Goal: Task Accomplishment & Management: Use online tool/utility

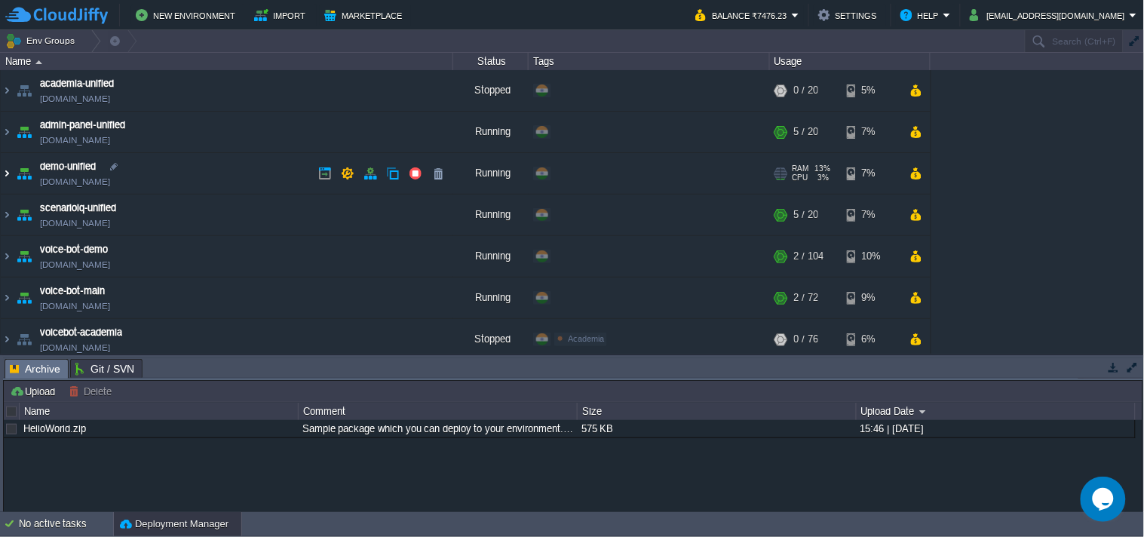
click at [5, 170] on img at bounding box center [7, 173] width 12 height 41
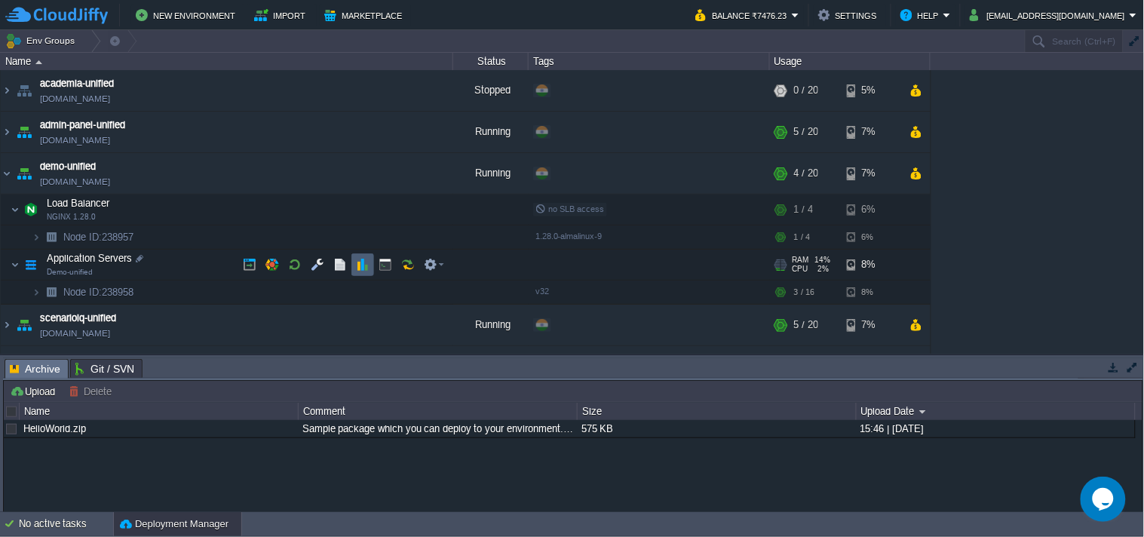
click at [366, 268] on button "button" at bounding box center [363, 265] width 14 height 14
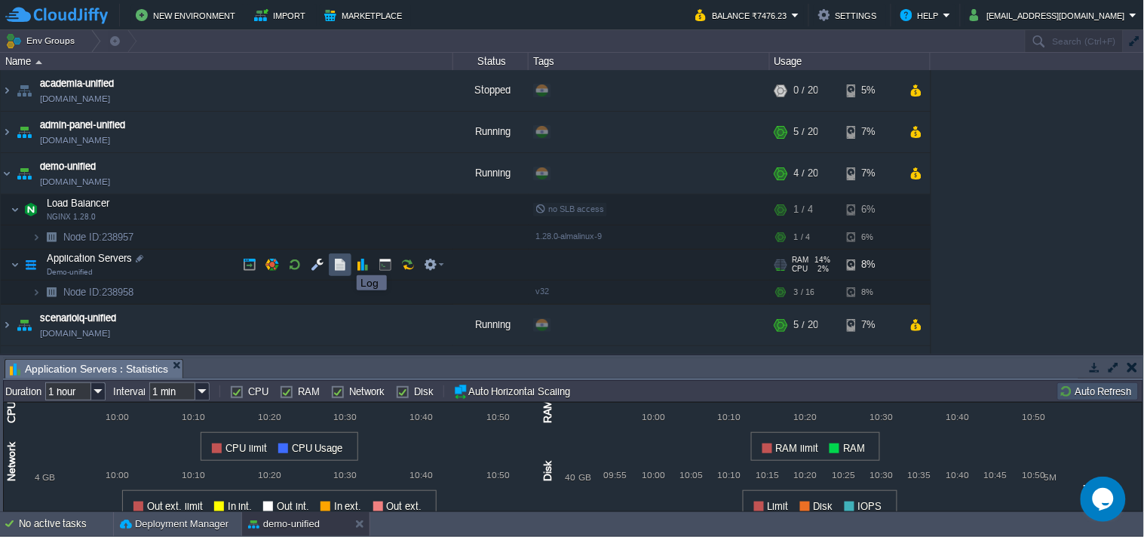
click at [334, 261] on button "button" at bounding box center [340, 265] width 14 height 14
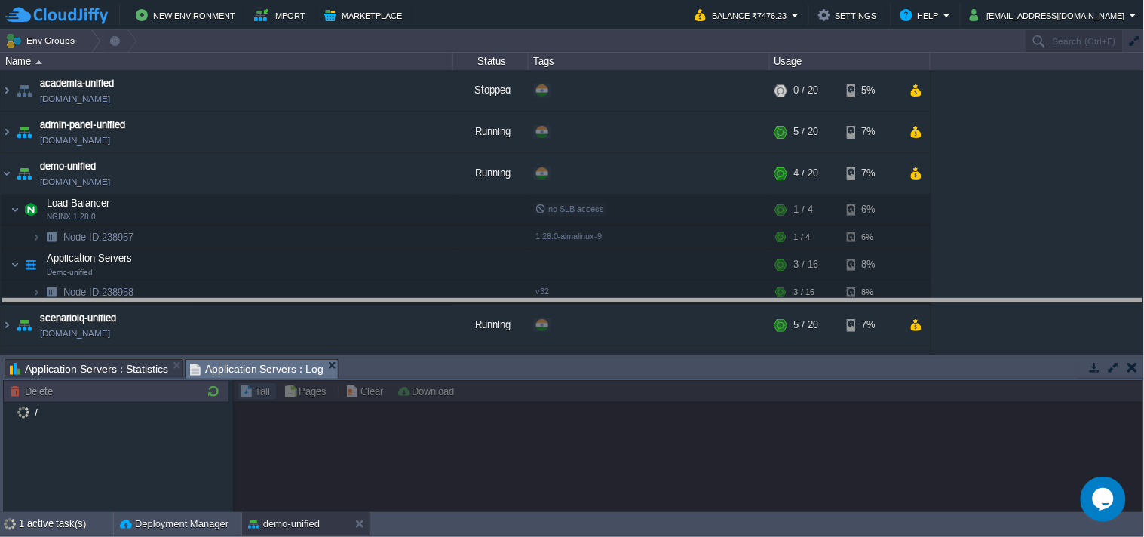
drag, startPoint x: 971, startPoint y: 373, endPoint x: 971, endPoint y: 350, distance: 23.4
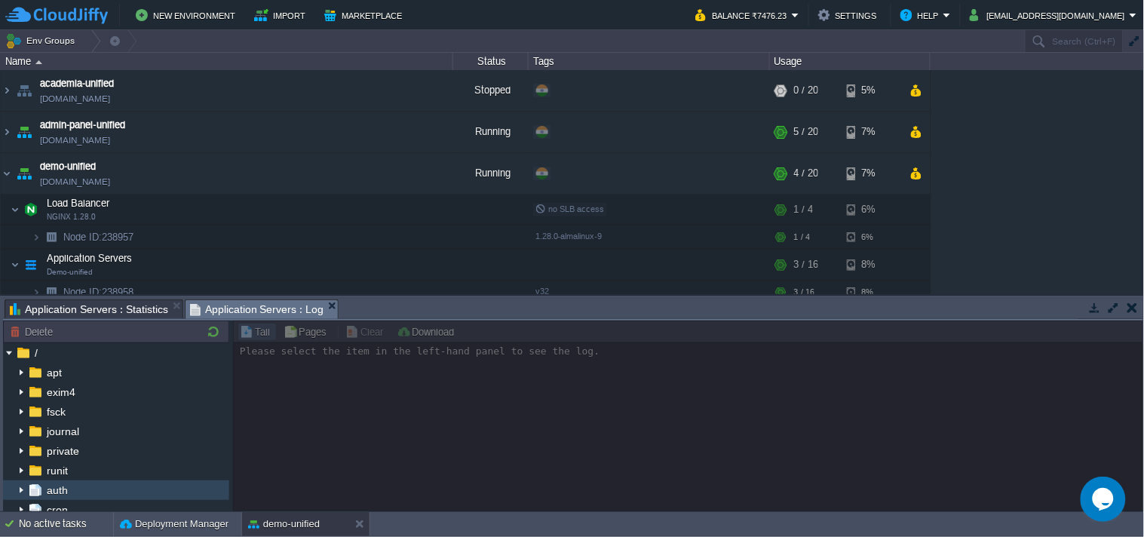
scroll to position [84, 0]
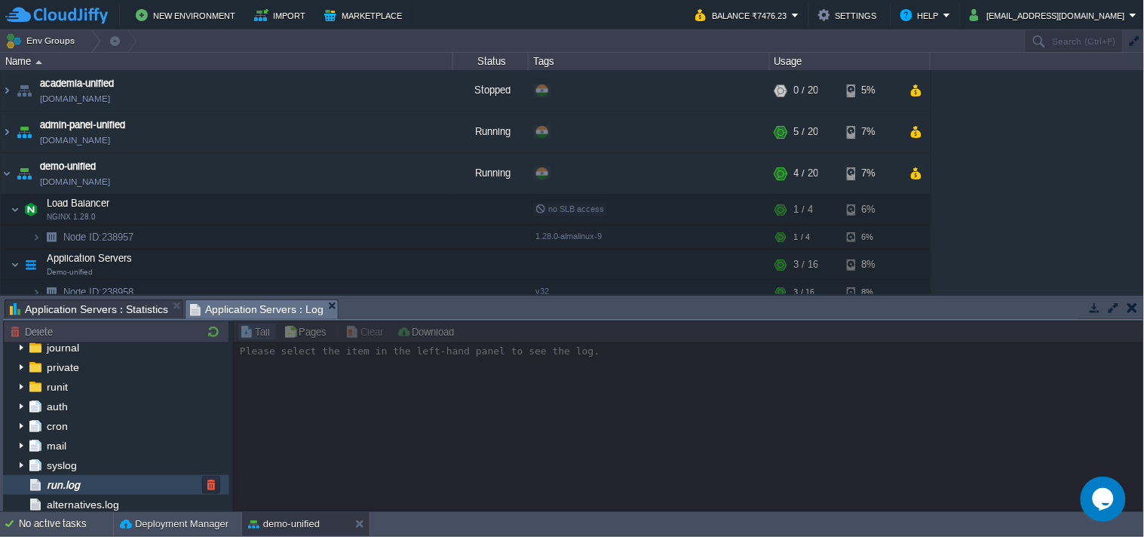
click at [91, 492] on div "run.log" at bounding box center [116, 485] width 226 height 20
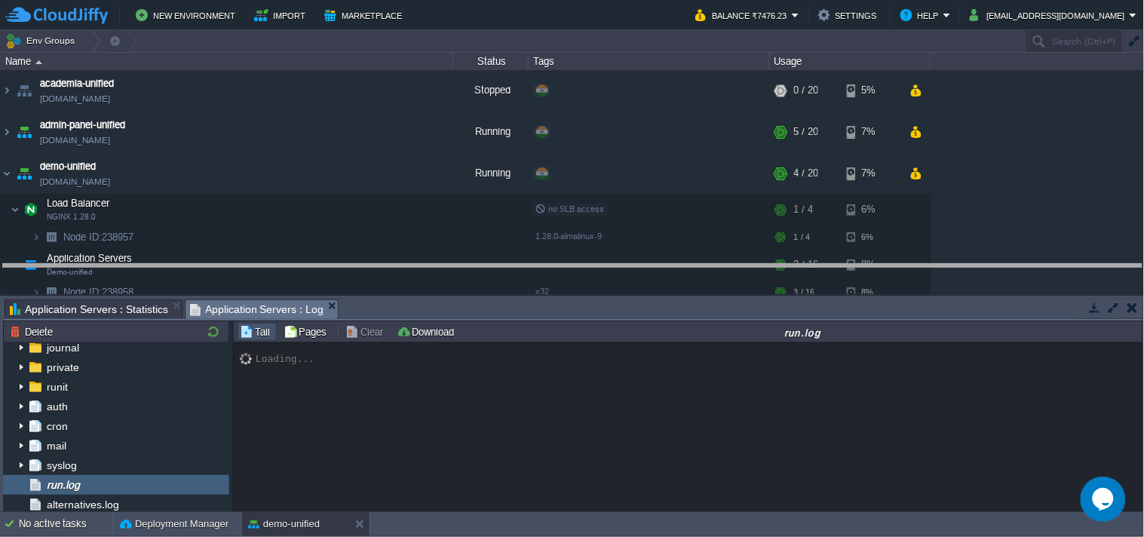
drag, startPoint x: 453, startPoint y: 304, endPoint x: 475, endPoint y: 245, distance: 62.8
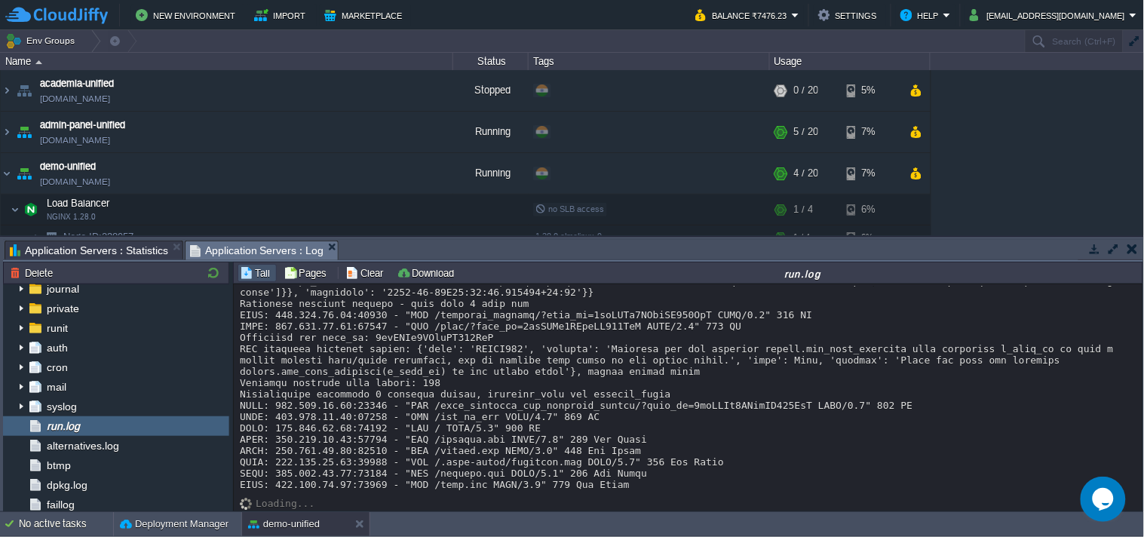
scroll to position [13323, 0]
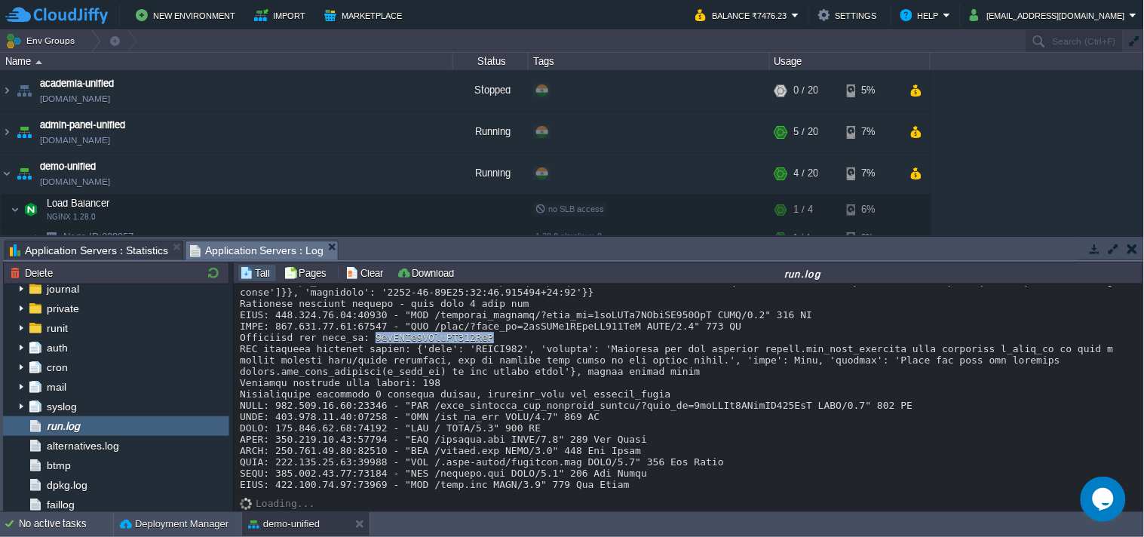
copy div "6qeZOOj2HEcjKI632HyJ"
click at [110, 180] on link "[DOMAIN_NAME]" at bounding box center [75, 181] width 70 height 15
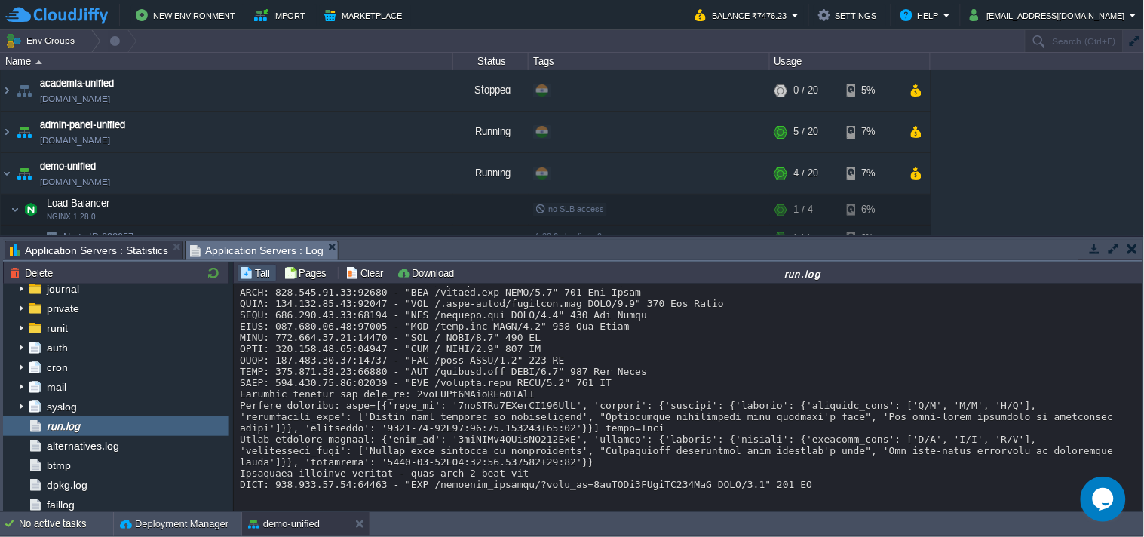
scroll to position [13488, 0]
click at [1097, 243] on button "button" at bounding box center [1095, 249] width 14 height 14
